Goal: Check status: Check status

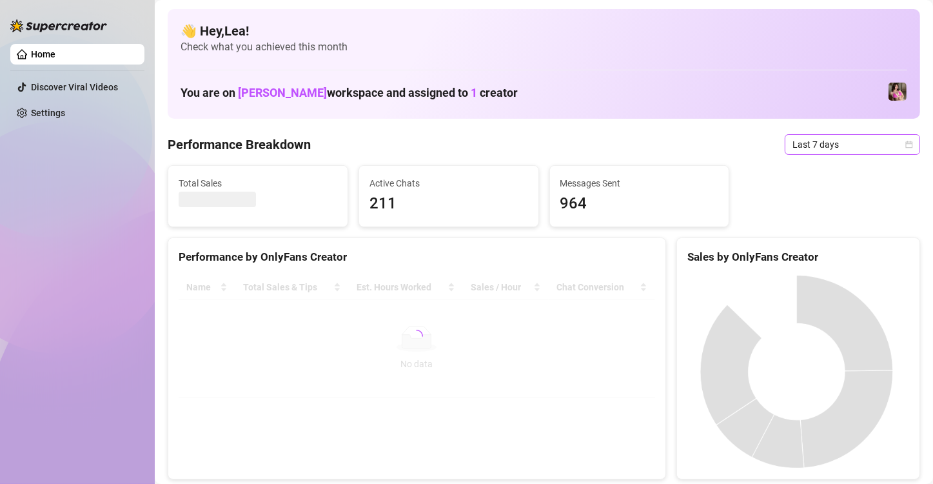
click at [906, 144] on icon "calendar" at bounding box center [910, 145] width 8 height 8
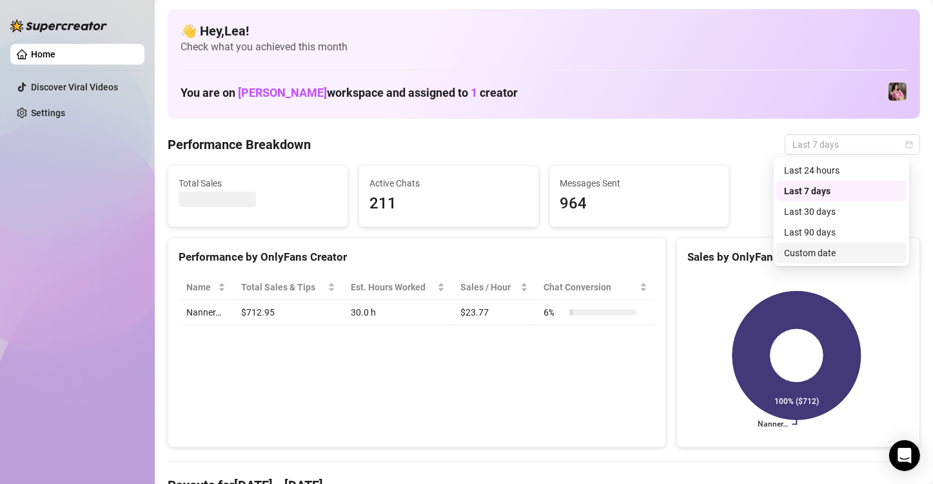
click at [822, 253] on div "Custom date" at bounding box center [841, 253] width 115 height 14
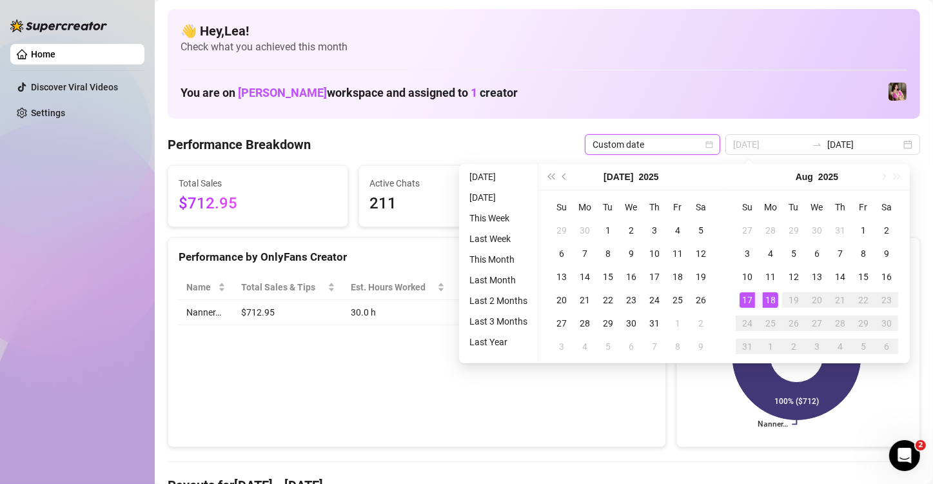
type input "[DATE]"
click at [766, 301] on div "18" at bounding box center [770, 299] width 15 height 15
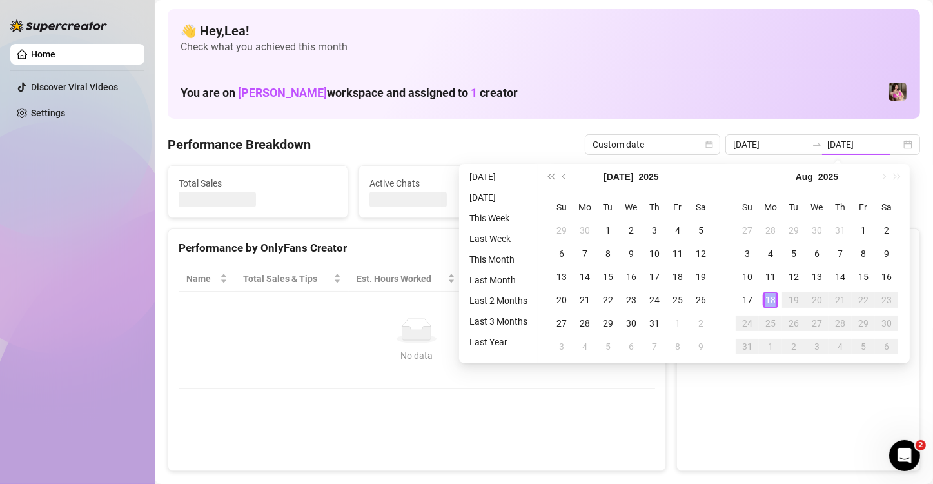
type input "[DATE]"
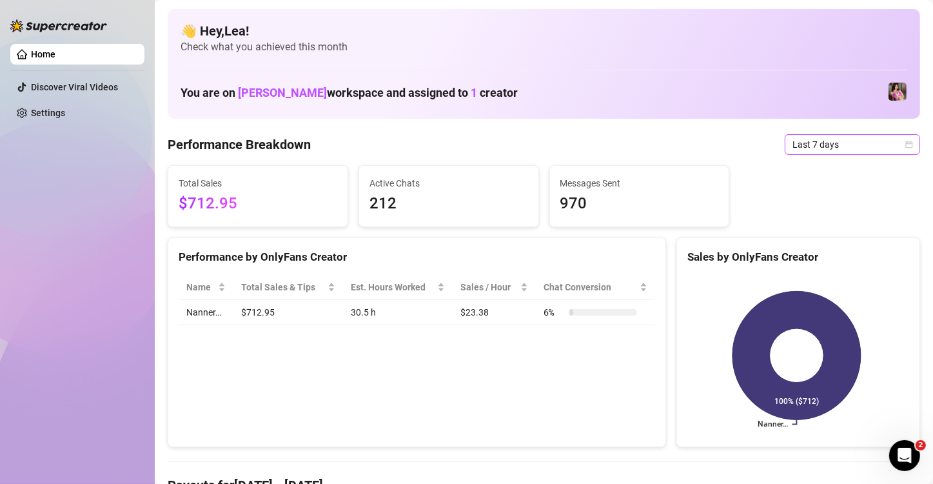
click at [906, 141] on icon "calendar" at bounding box center [910, 145] width 8 height 8
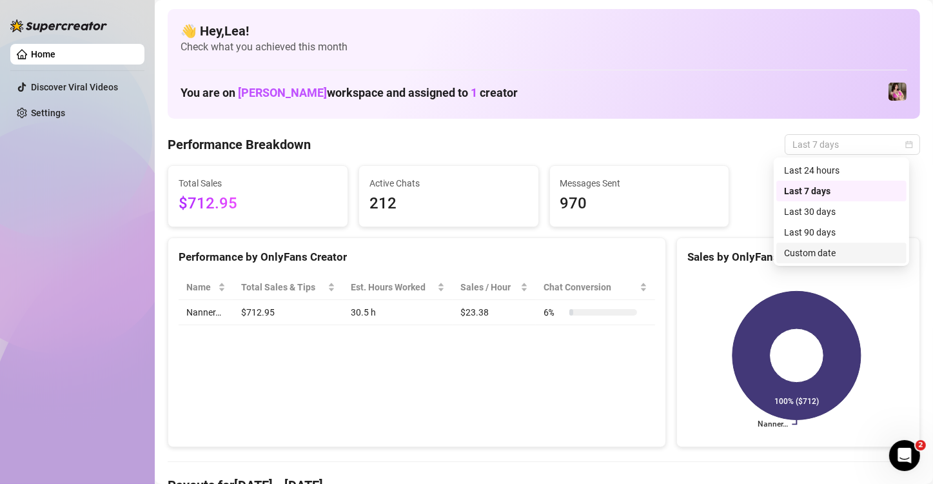
click at [806, 250] on div "Custom date" at bounding box center [841, 253] width 115 height 14
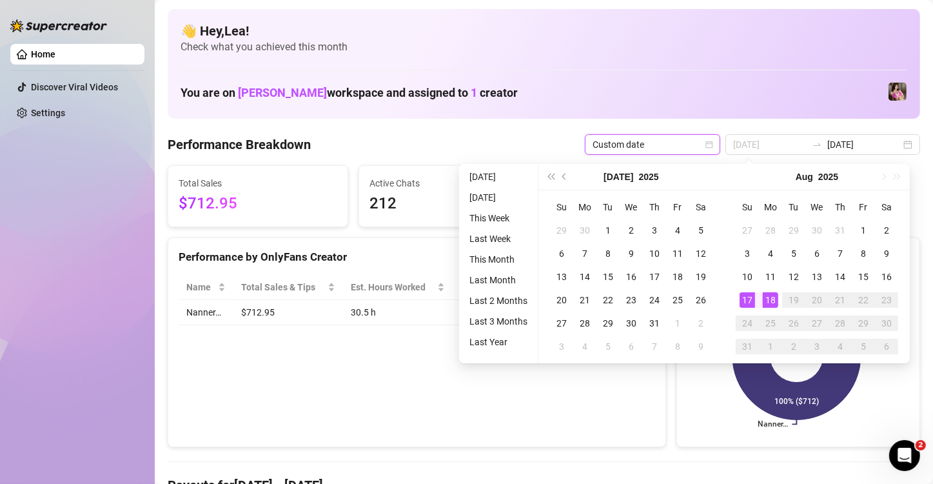
type input "[DATE]"
click at [769, 297] on div "18" at bounding box center [770, 299] width 15 height 15
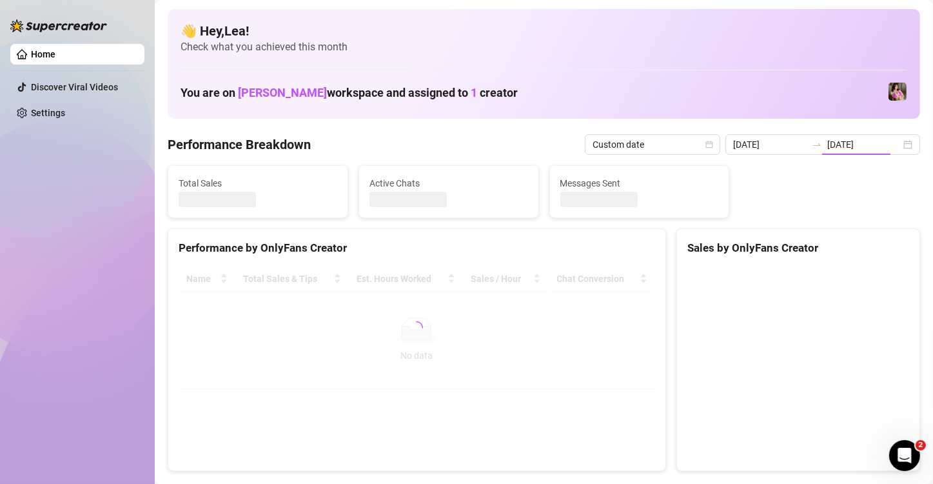
type input "[DATE]"
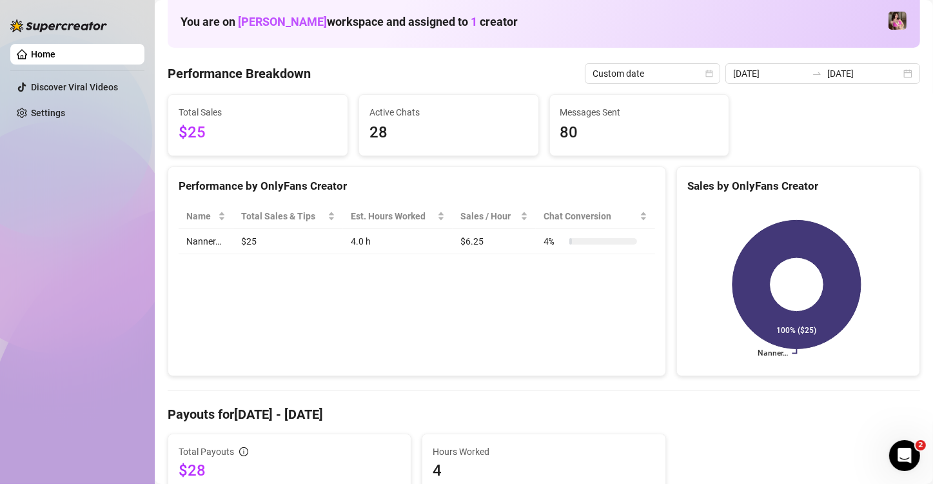
scroll to position [65, 0]
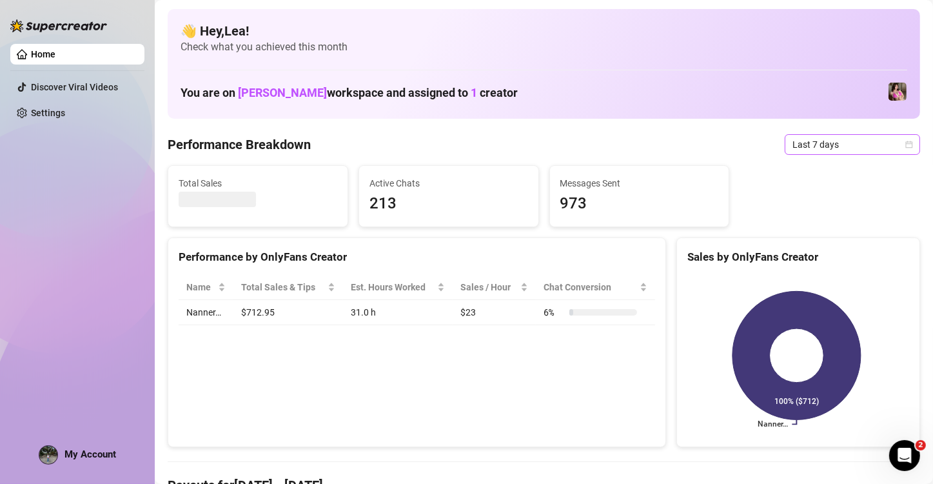
click at [906, 144] on icon "calendar" at bounding box center [910, 145] width 8 height 8
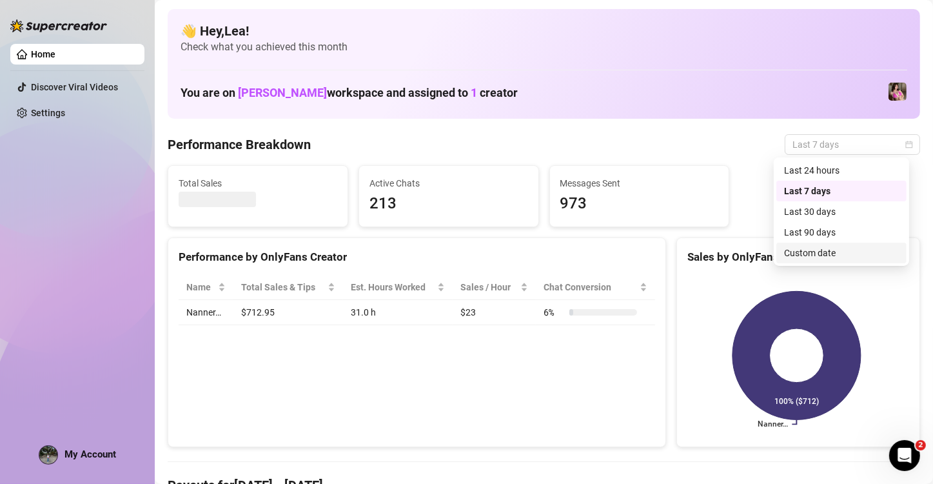
click at [826, 258] on div "Custom date" at bounding box center [841, 253] width 115 height 14
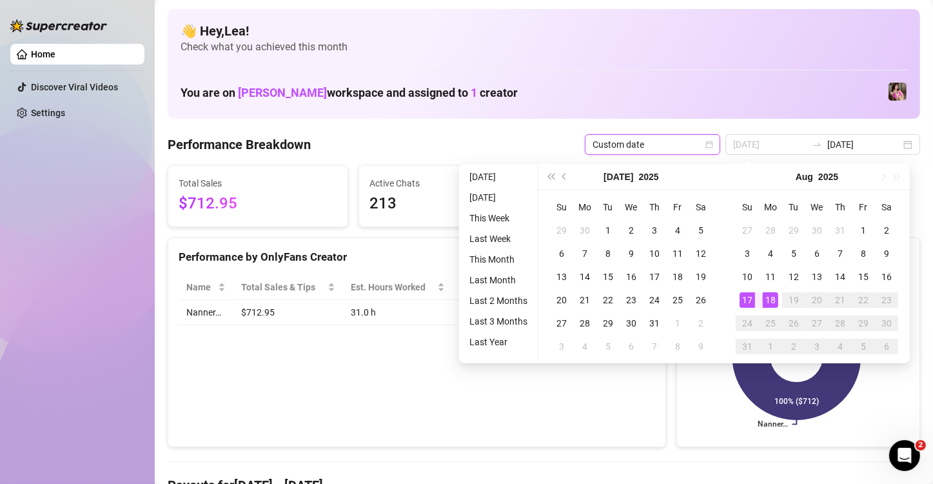
type input "[DATE]"
click at [766, 301] on div "18" at bounding box center [770, 299] width 15 height 15
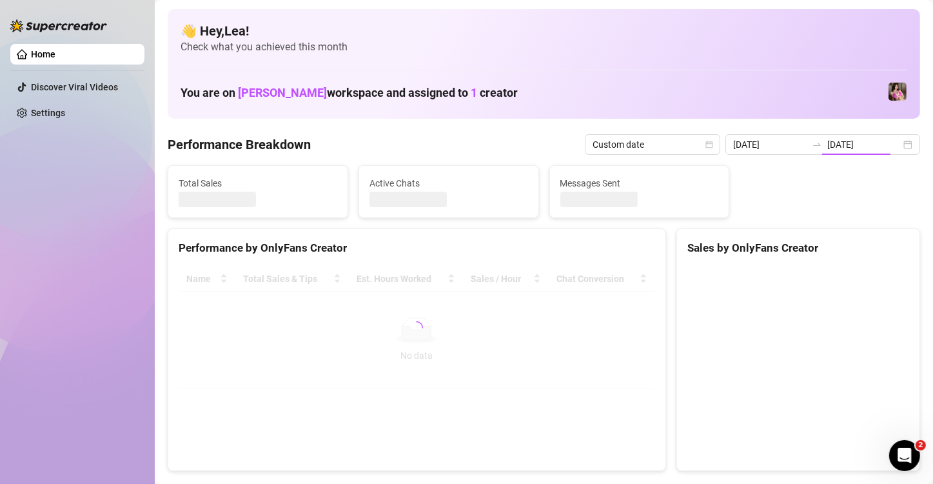
type input "[DATE]"
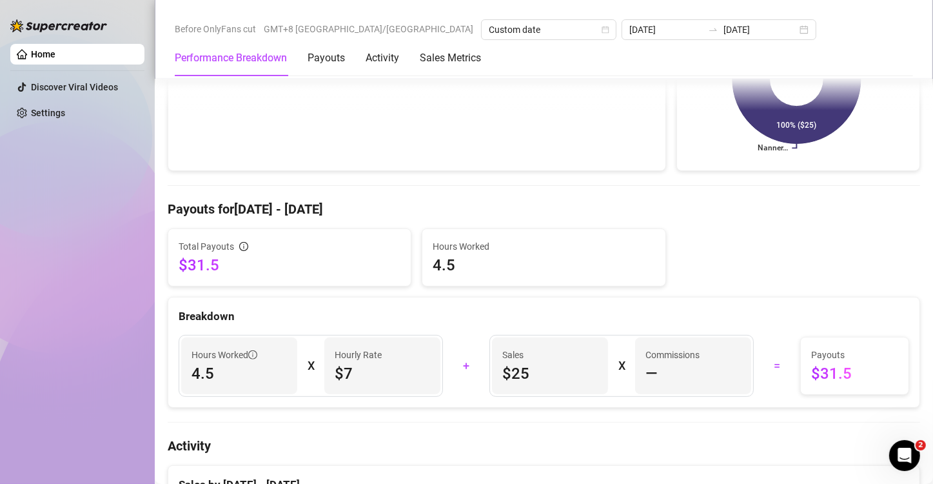
scroll to position [279, 0]
